Goal: Task Accomplishment & Management: Manage account settings

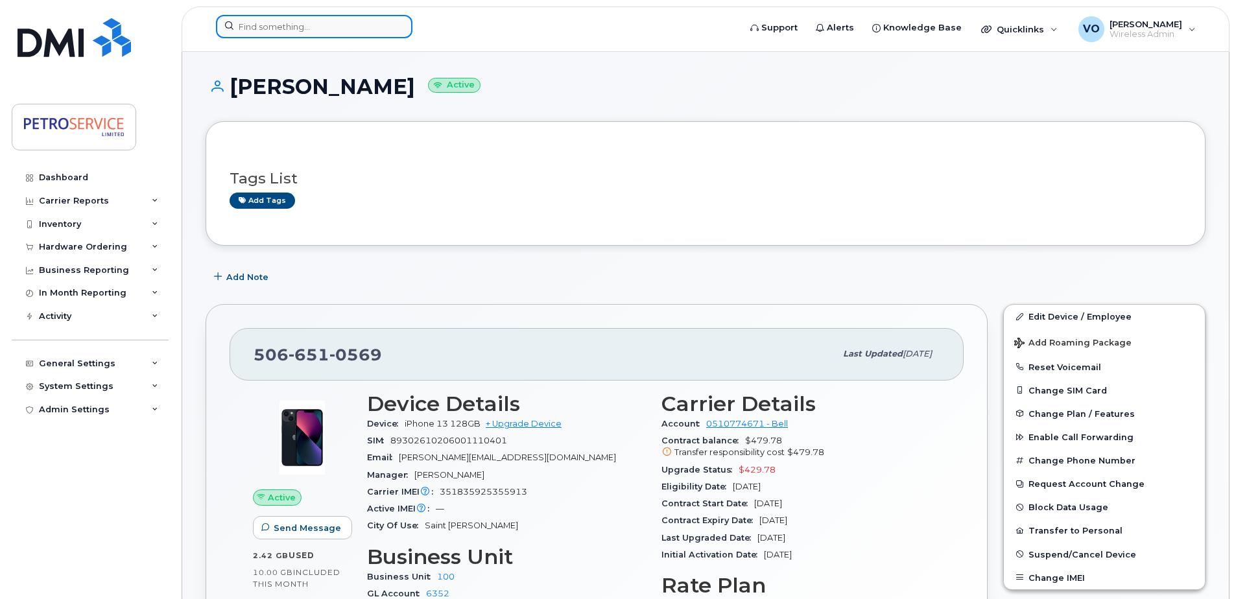
click at [270, 21] on input at bounding box center [314, 26] width 196 height 23
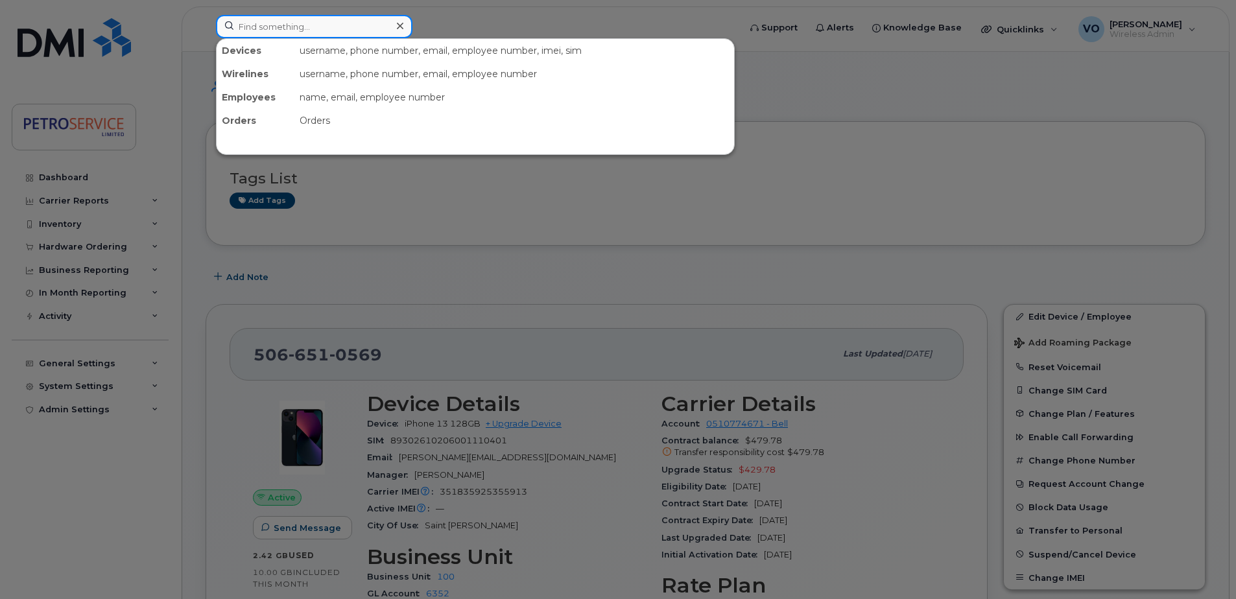
paste input "709-325-1592"
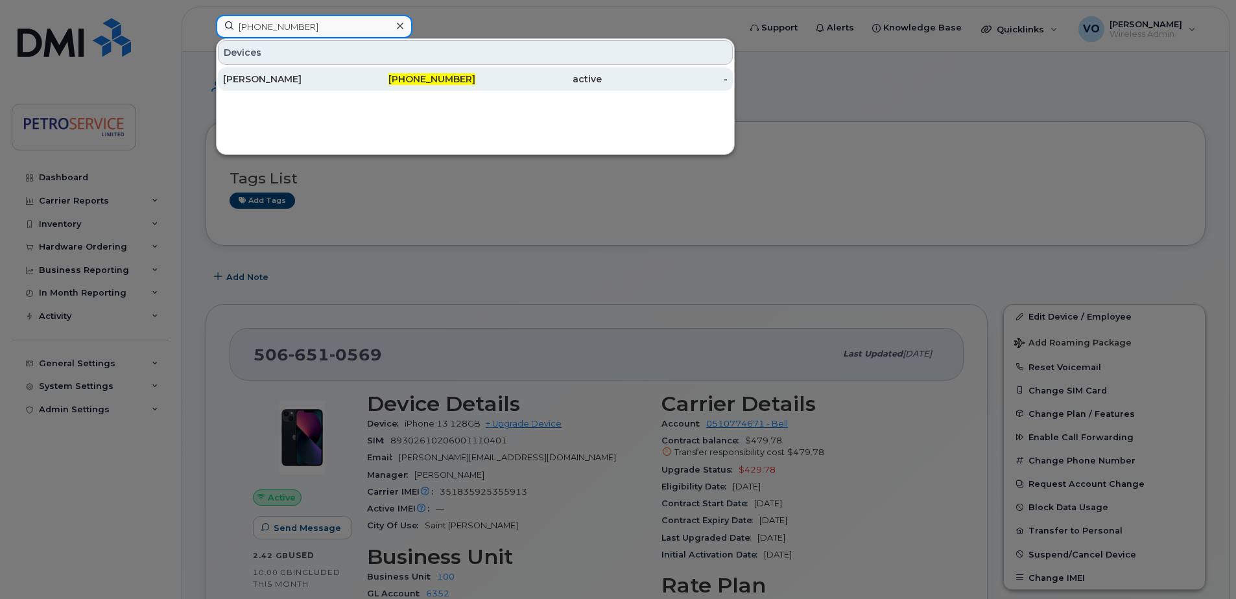
type input "709-325-1592"
click at [339, 80] on div "Noah Rector" at bounding box center [286, 79] width 126 height 13
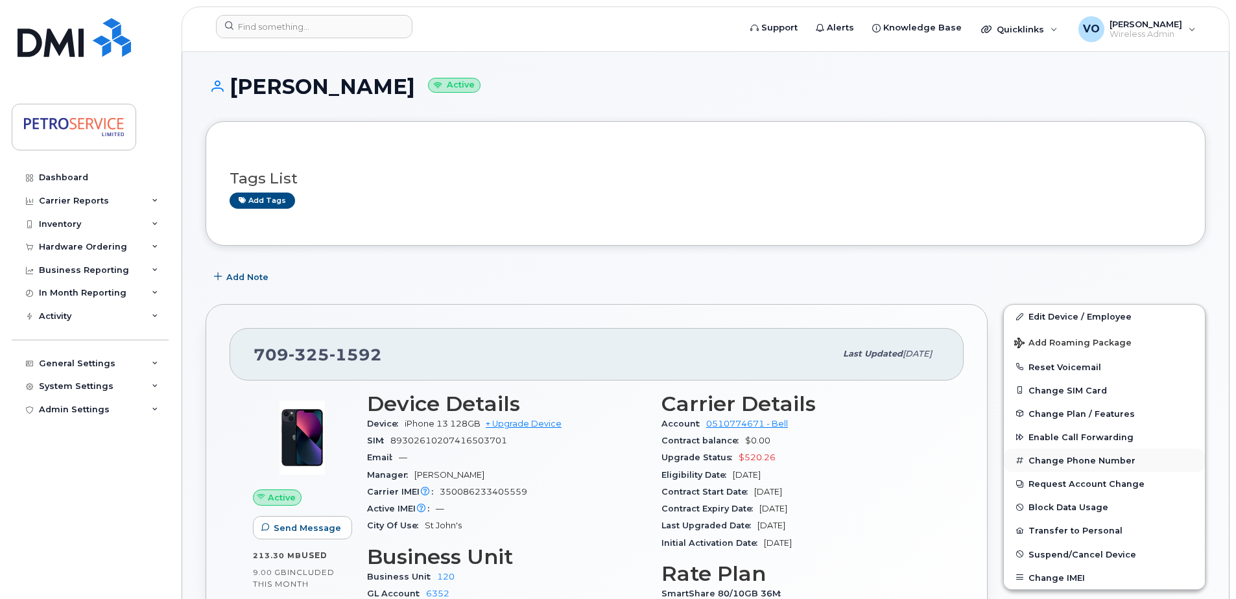
click at [1091, 462] on button "Change Phone Number" at bounding box center [1104, 460] width 201 height 23
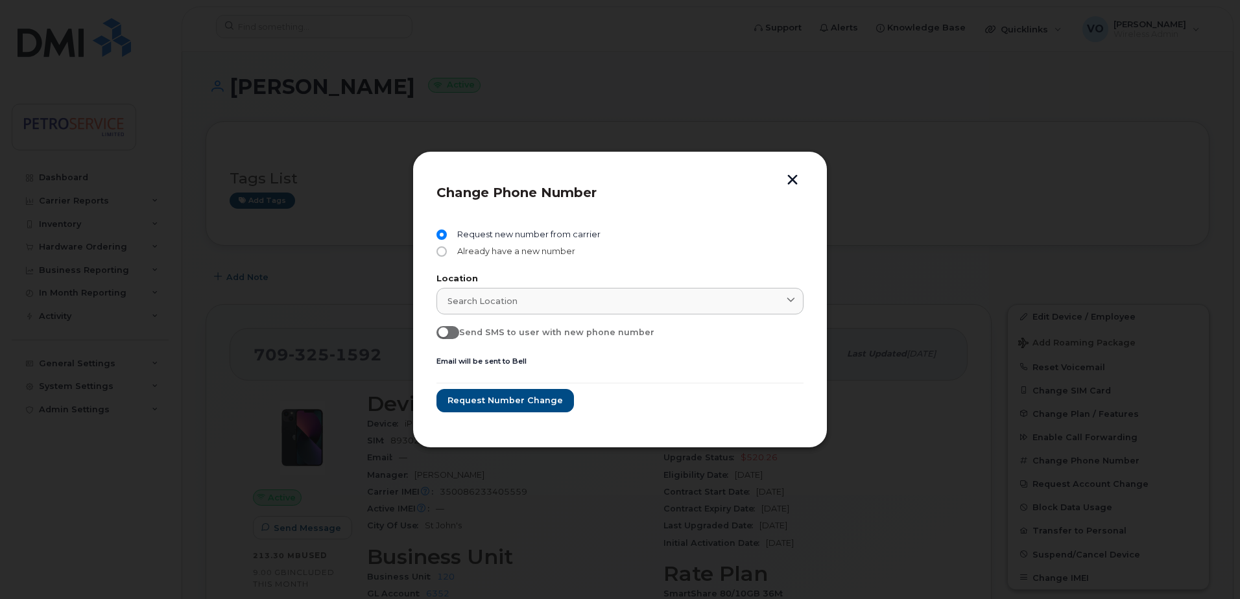
click at [458, 256] on span "Already have a new number" at bounding box center [513, 251] width 123 height 10
click at [447, 256] on input "Already have a new number" at bounding box center [441, 251] width 10 height 10
radio input "true"
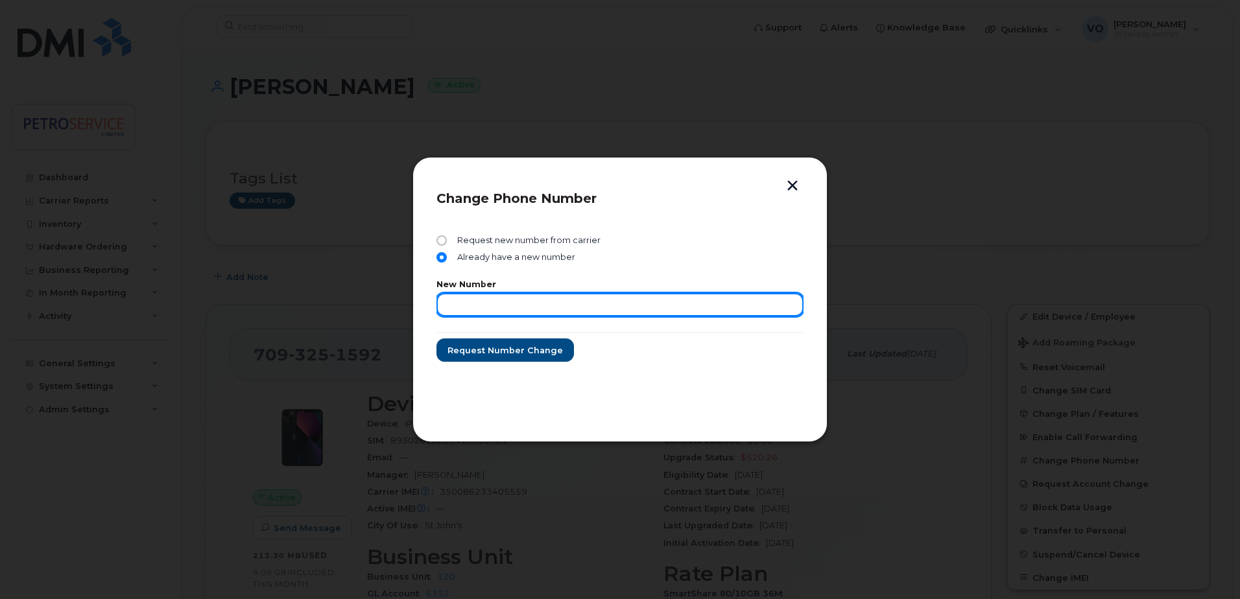
click at [458, 303] on input "text" at bounding box center [619, 304] width 367 height 23
click at [505, 305] on input "text" at bounding box center [619, 304] width 367 height 23
paste input "[PHONE_NUMBER]"
type input "[PHONE_NUMBER]"
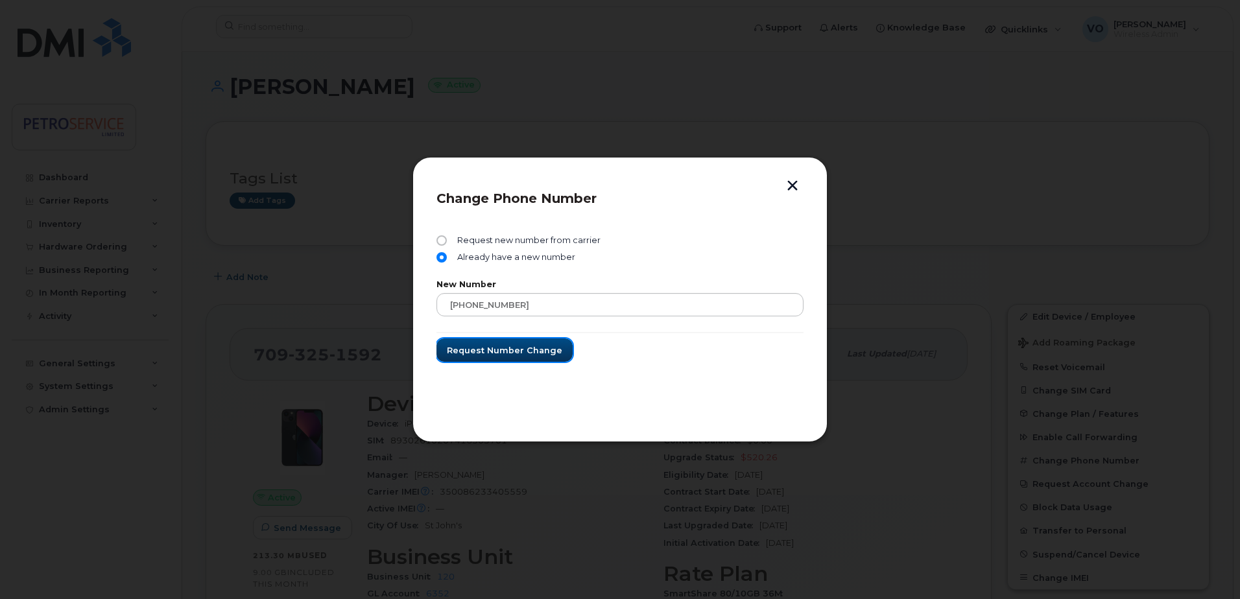
click at [499, 351] on span "Request number change" at bounding box center [504, 350] width 115 height 12
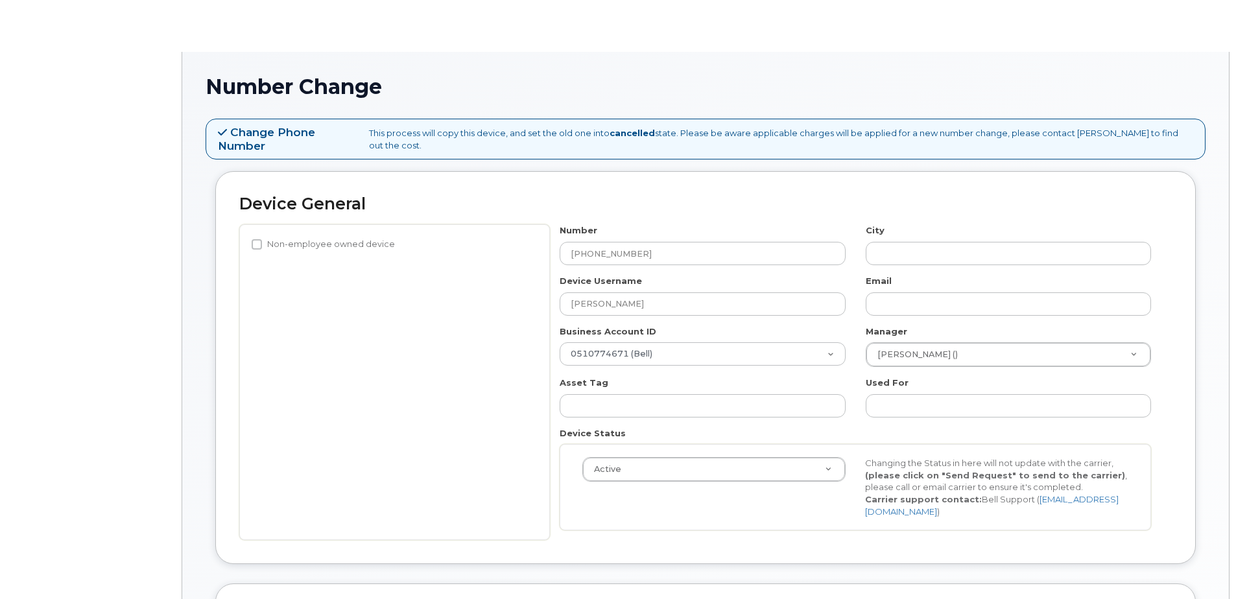
select select "4468788"
select select "4468800"
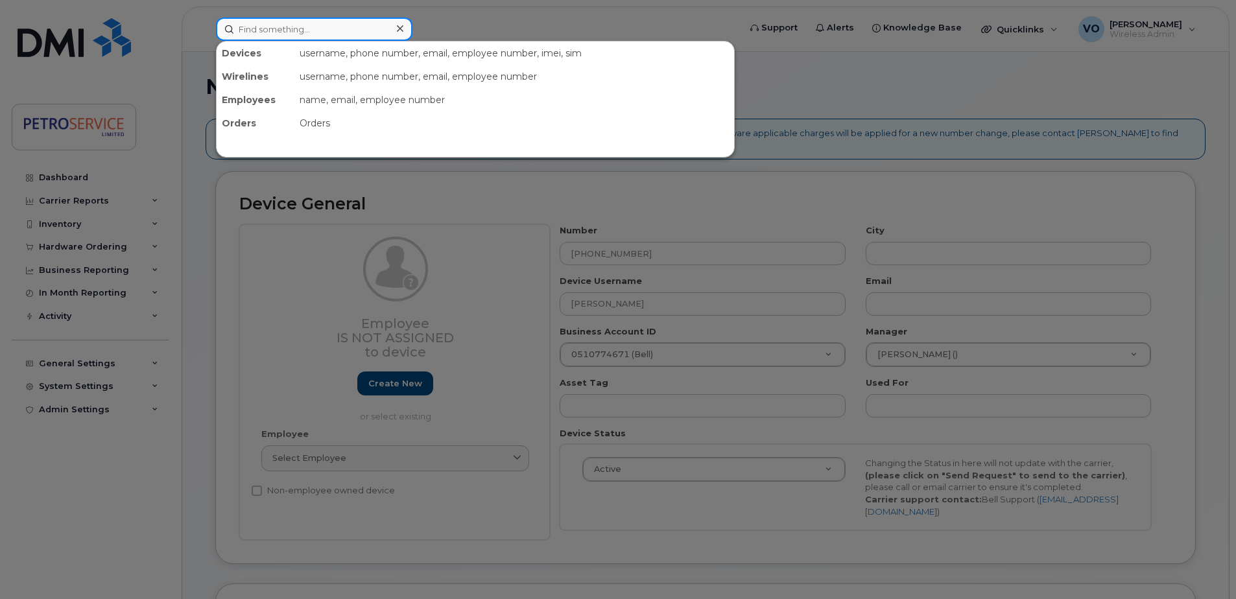
click at [250, 27] on input at bounding box center [314, 29] width 196 height 23
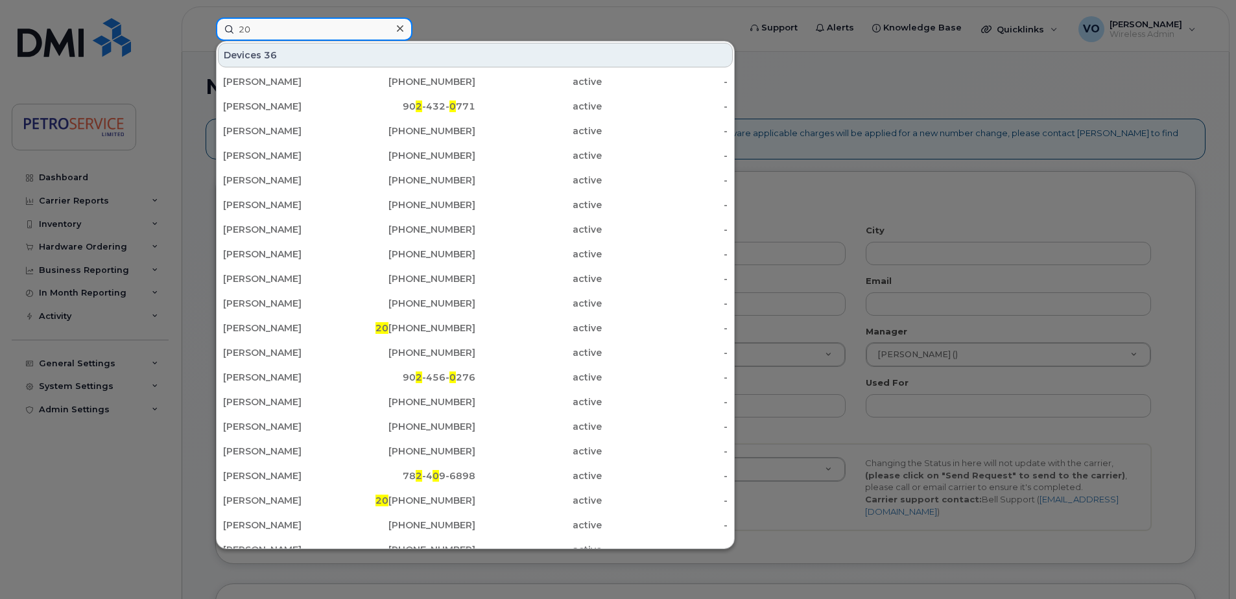
type input "2"
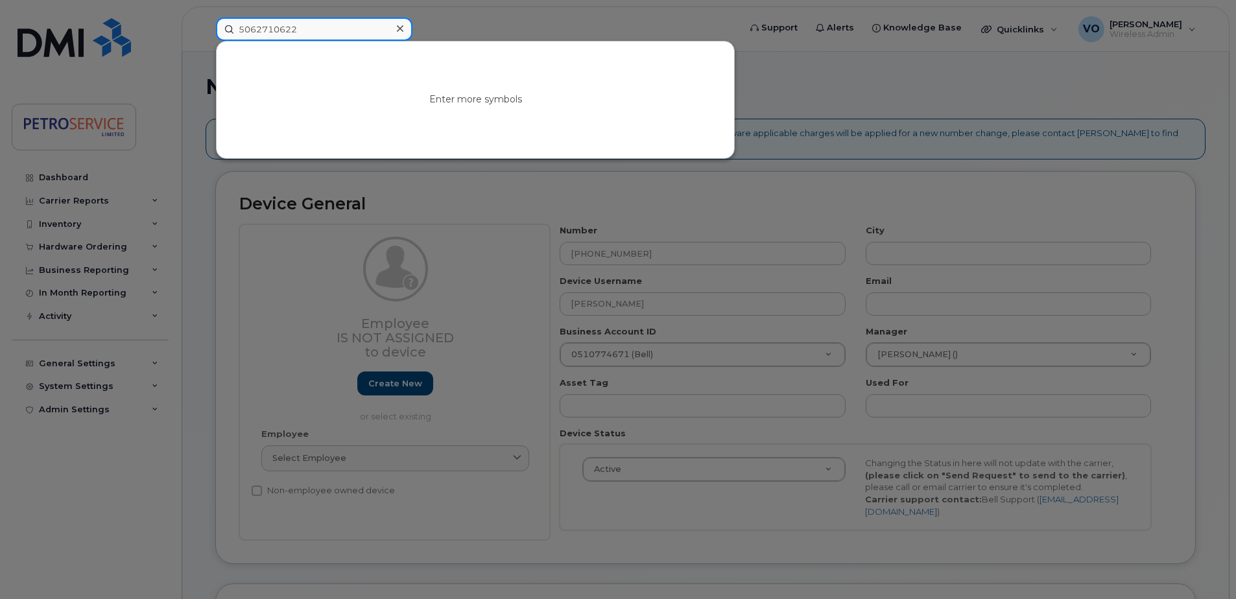
type input "5062710622"
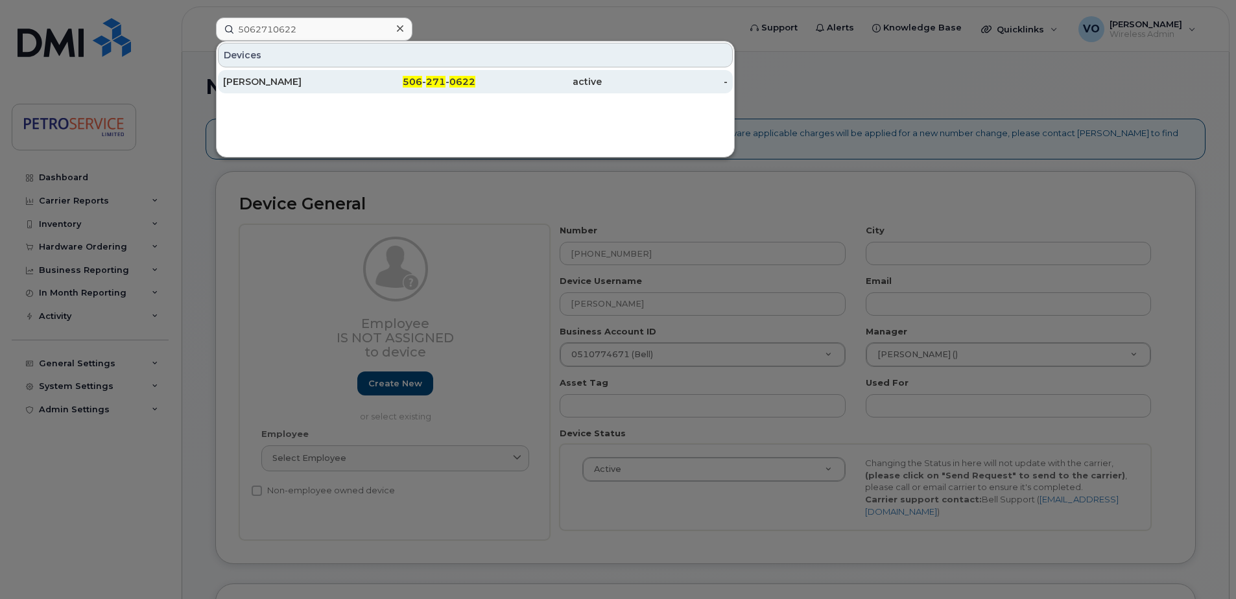
click at [350, 89] on div "[PERSON_NAME]" at bounding box center [413, 81] width 126 height 23
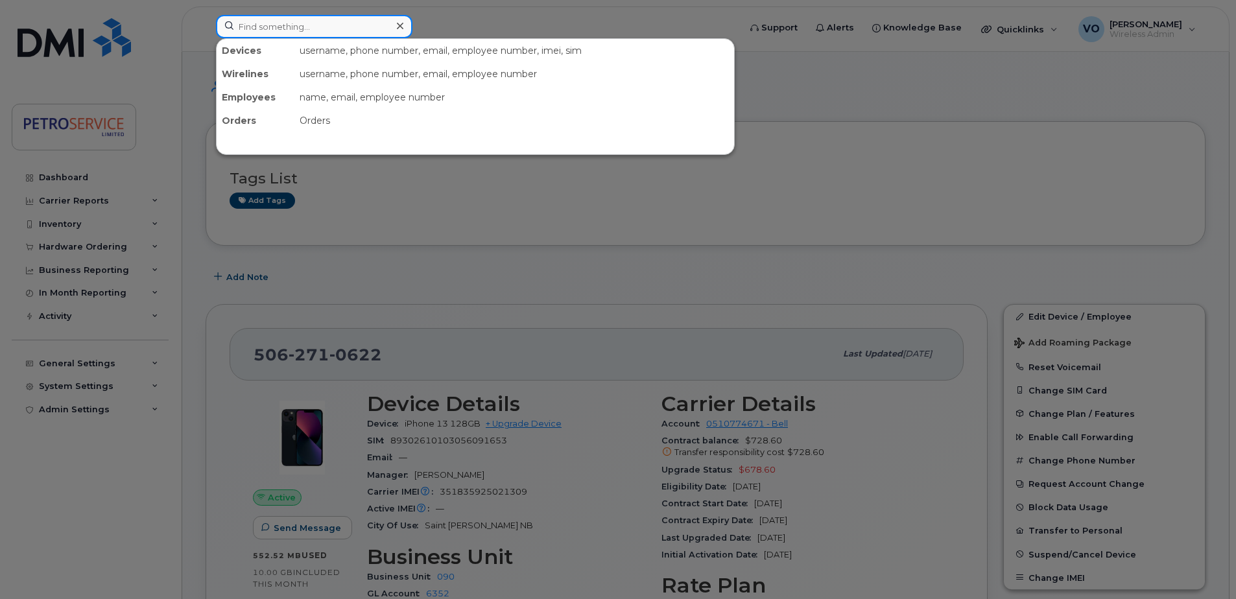
click at [241, 29] on input at bounding box center [314, 26] width 196 height 23
paste input "[PHONE_NUMBER]"
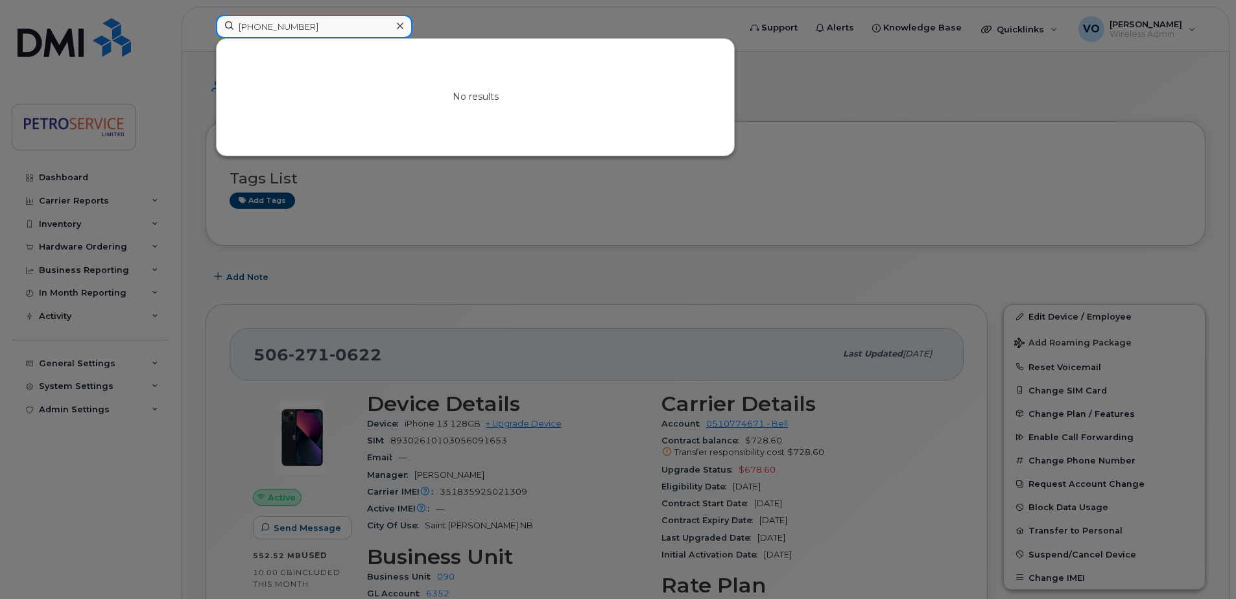
type input "[PHONE_NUMBER]"
